Goal: Information Seeking & Learning: Learn about a topic

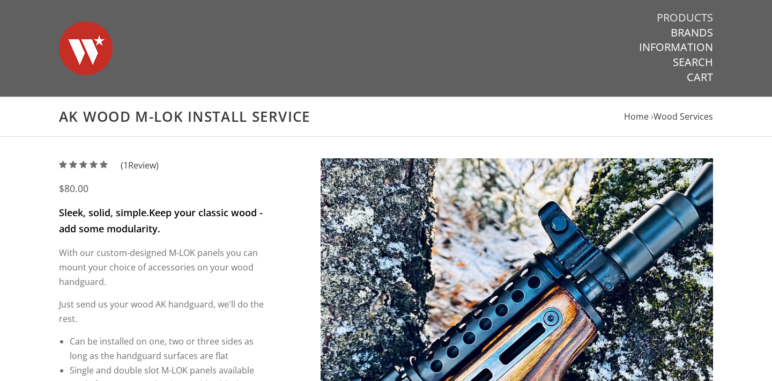
click at [682, 19] on link "Products" at bounding box center [685, 18] width 56 height 14
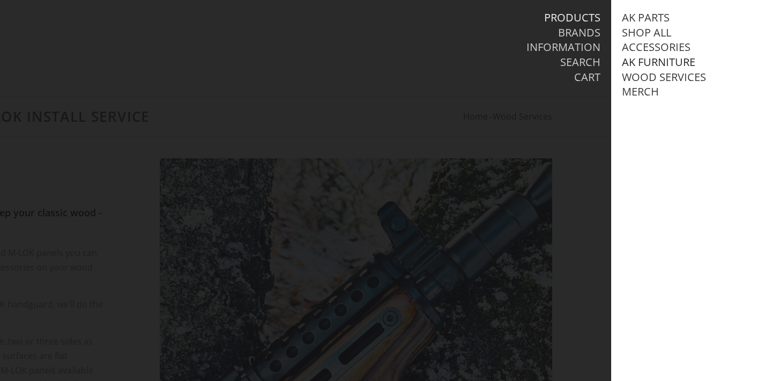
click at [668, 58] on link "AK Furniture" at bounding box center [658, 62] width 73 height 14
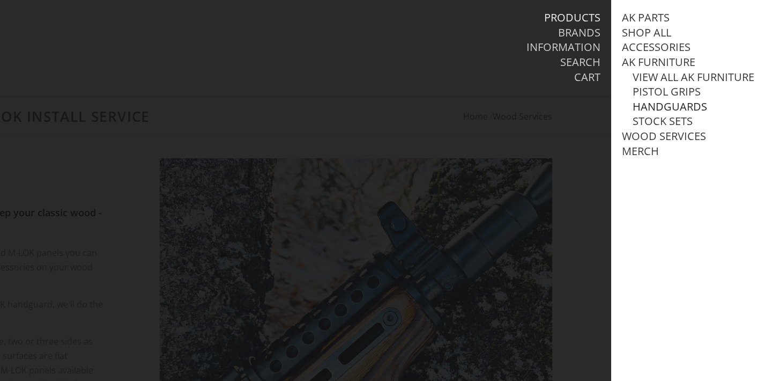
click at [667, 103] on link "Handguards" at bounding box center [670, 107] width 75 height 14
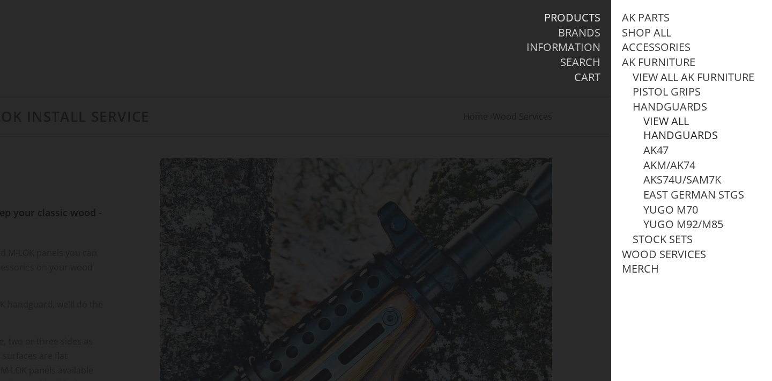
click at [668, 119] on link "View all Handguards" at bounding box center [703, 128] width 118 height 28
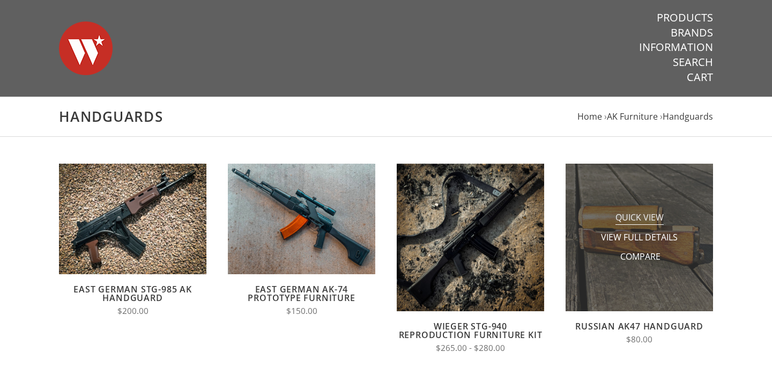
click at [649, 218] on span "Quick View" at bounding box center [640, 217] width 48 height 13
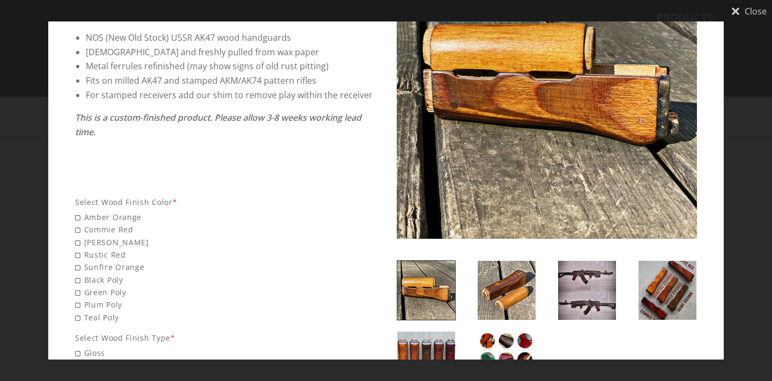
scroll to position [108, 0]
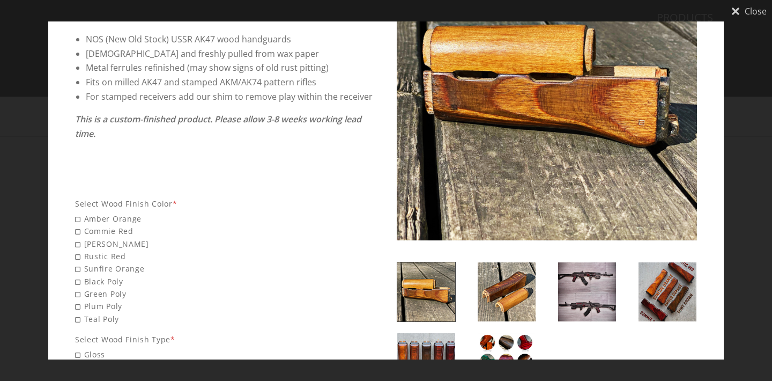
click at [744, 178] on div "Close Russian AK47 Handguard $80.00 From a Russian warehouse, to the shores of …" at bounding box center [386, 190] width 772 height 381
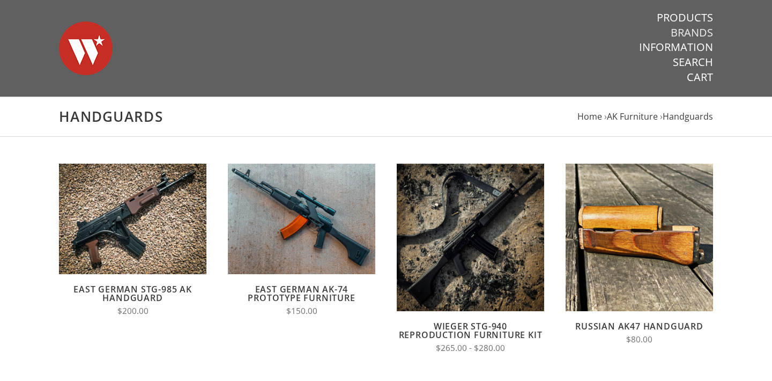
click at [686, 33] on link "Brands" at bounding box center [692, 33] width 42 height 14
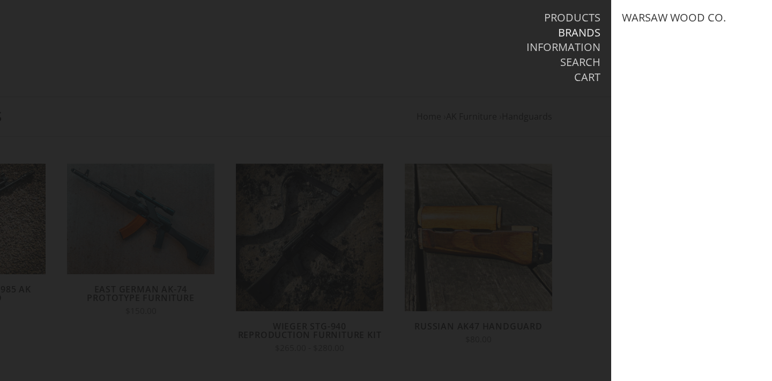
click at [581, 96] on div "Products Brands Information Search Cart" at bounding box center [496, 48] width 232 height 97
click at [584, 23] on link "Products" at bounding box center [572, 18] width 56 height 14
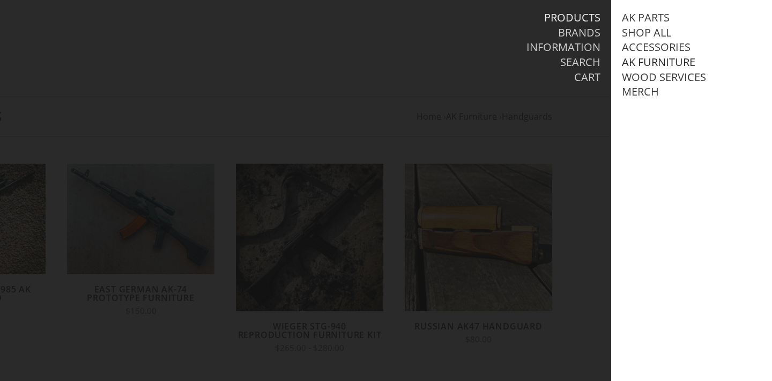
click at [652, 63] on link "AK Furniture" at bounding box center [658, 62] width 73 height 14
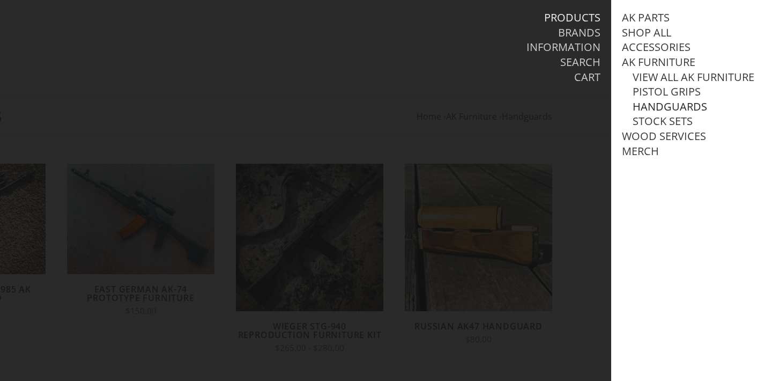
click at [662, 108] on link "Handguards" at bounding box center [670, 107] width 75 height 14
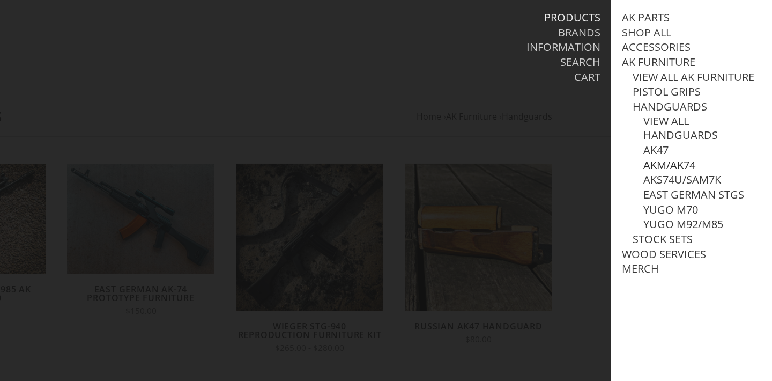
click at [662, 163] on link "AKM/AK74" at bounding box center [670, 165] width 52 height 14
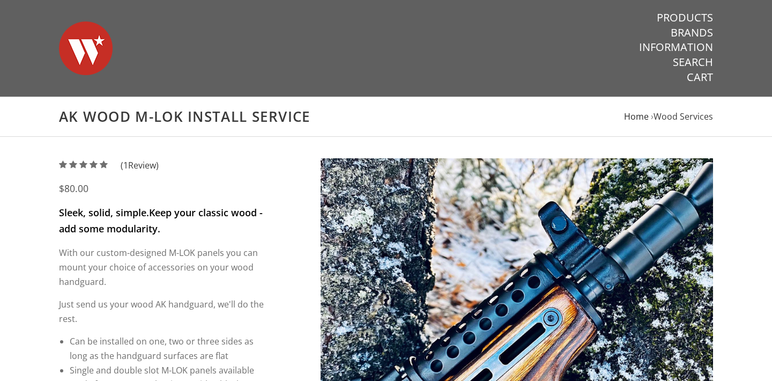
click at [627, 117] on span "Home" at bounding box center [636, 117] width 25 height 12
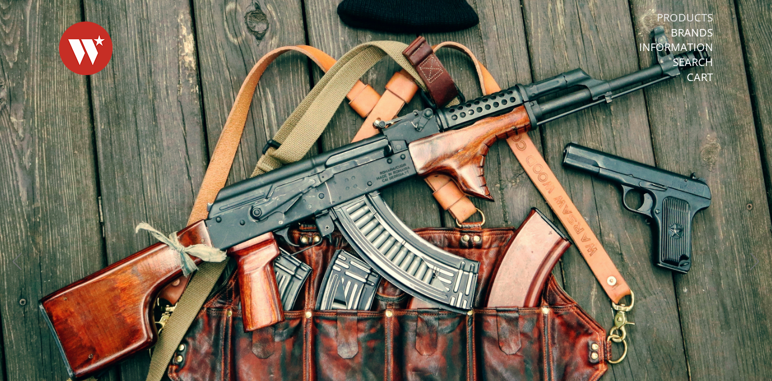
click at [693, 15] on link "Products" at bounding box center [685, 18] width 56 height 14
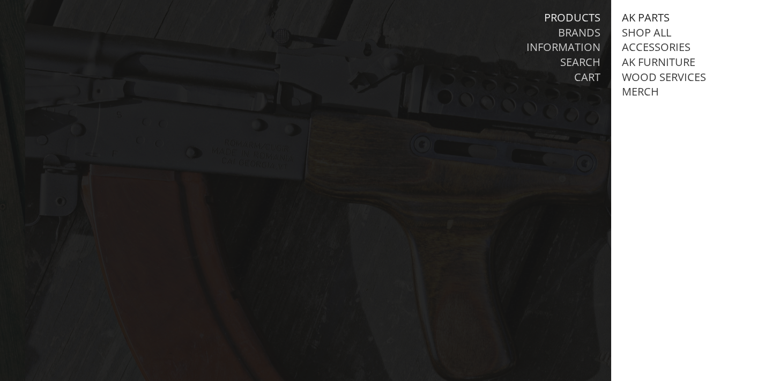
click at [647, 19] on link "AK Parts" at bounding box center [646, 18] width 48 height 14
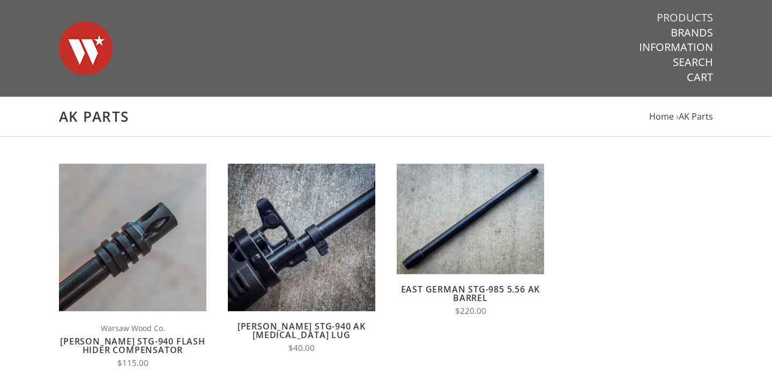
click at [688, 20] on link "Products" at bounding box center [685, 18] width 56 height 14
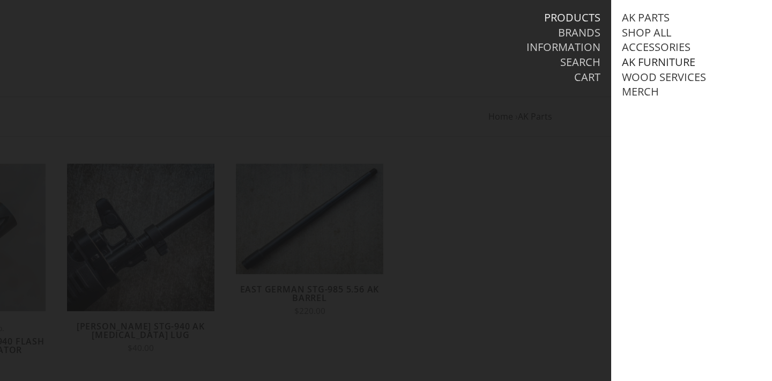
click at [647, 63] on link "AK Furniture" at bounding box center [658, 62] width 73 height 14
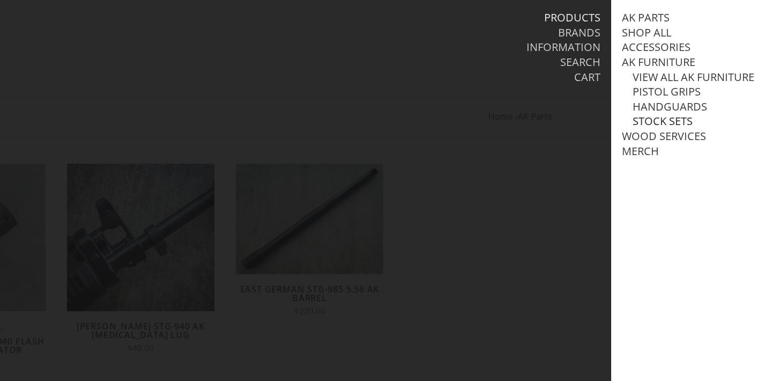
click at [645, 120] on link "Stock Sets" at bounding box center [663, 121] width 60 height 14
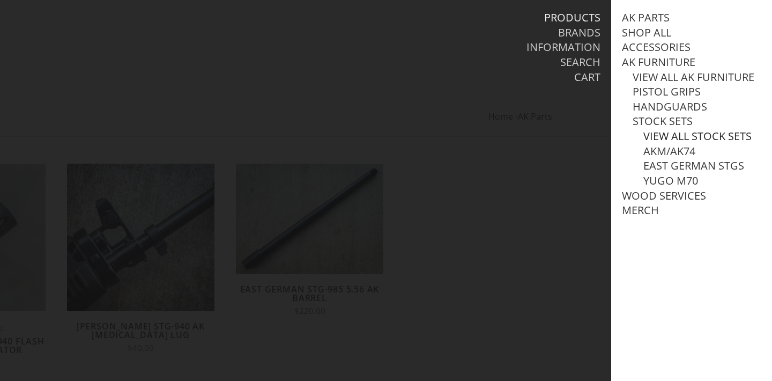
click at [657, 137] on link "View all Stock Sets" at bounding box center [698, 136] width 108 height 14
